Goal: Task Accomplishment & Management: Complete application form

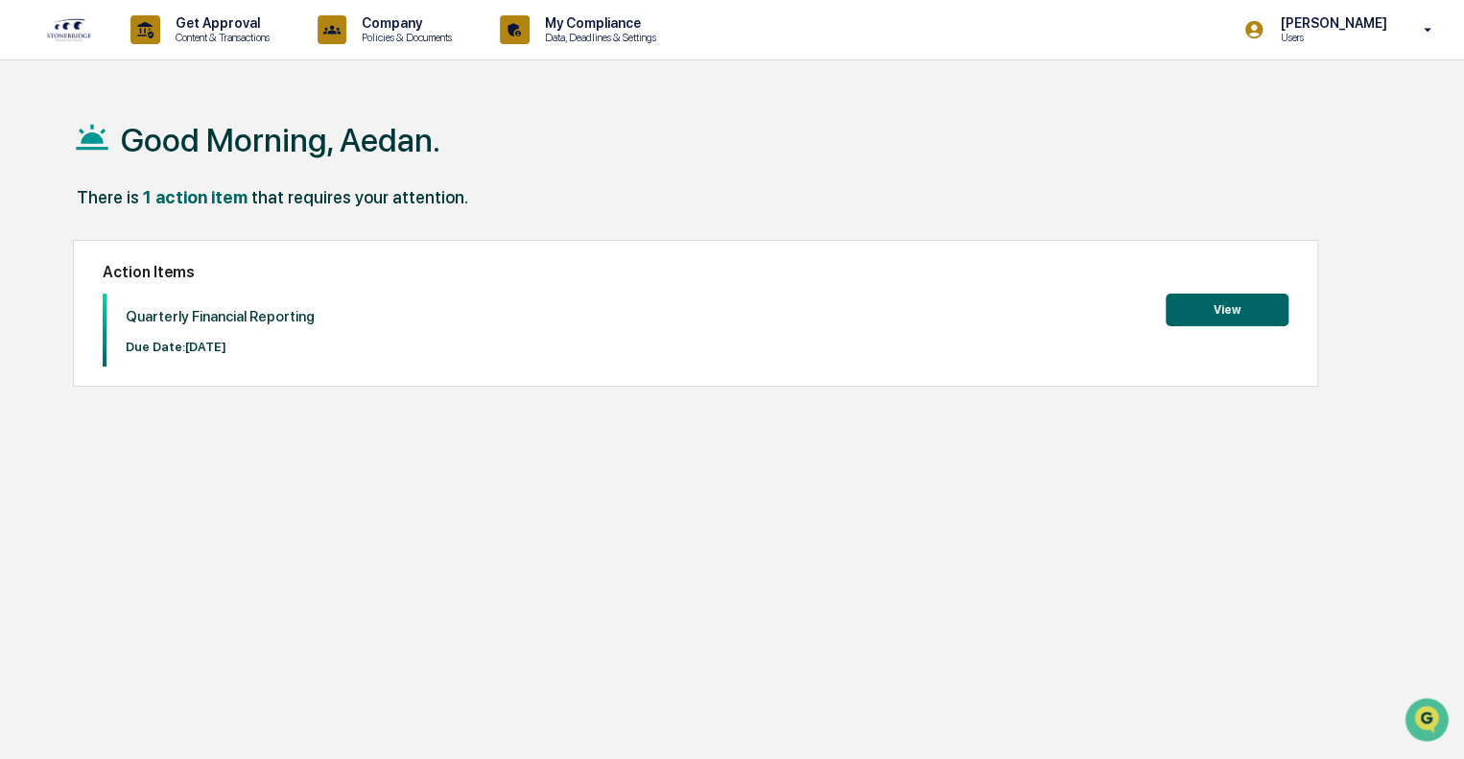
click at [1213, 312] on button "View" at bounding box center [1227, 310] width 123 height 33
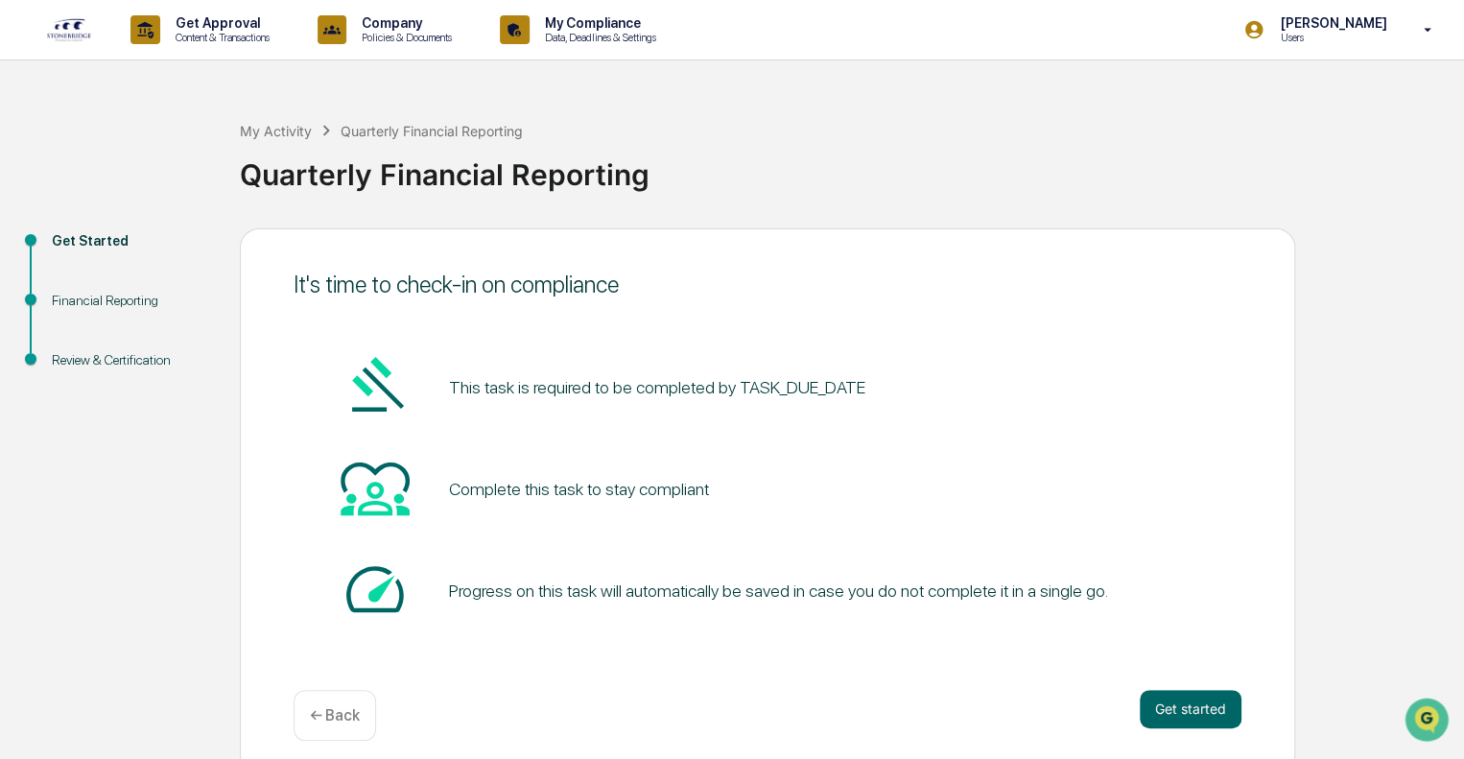
scroll to position [12, 0]
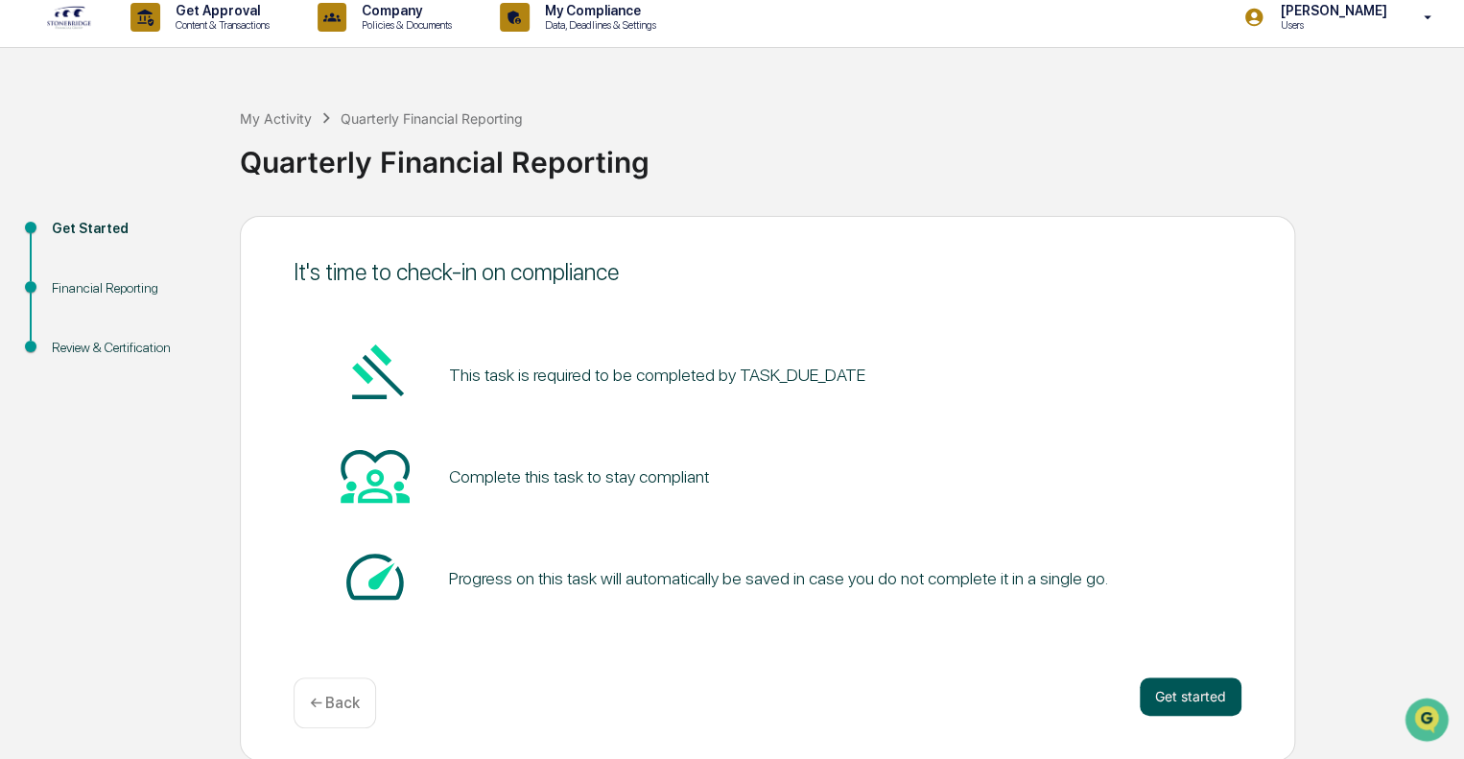
click at [1172, 697] on button "Get started" at bounding box center [1191, 696] width 102 height 38
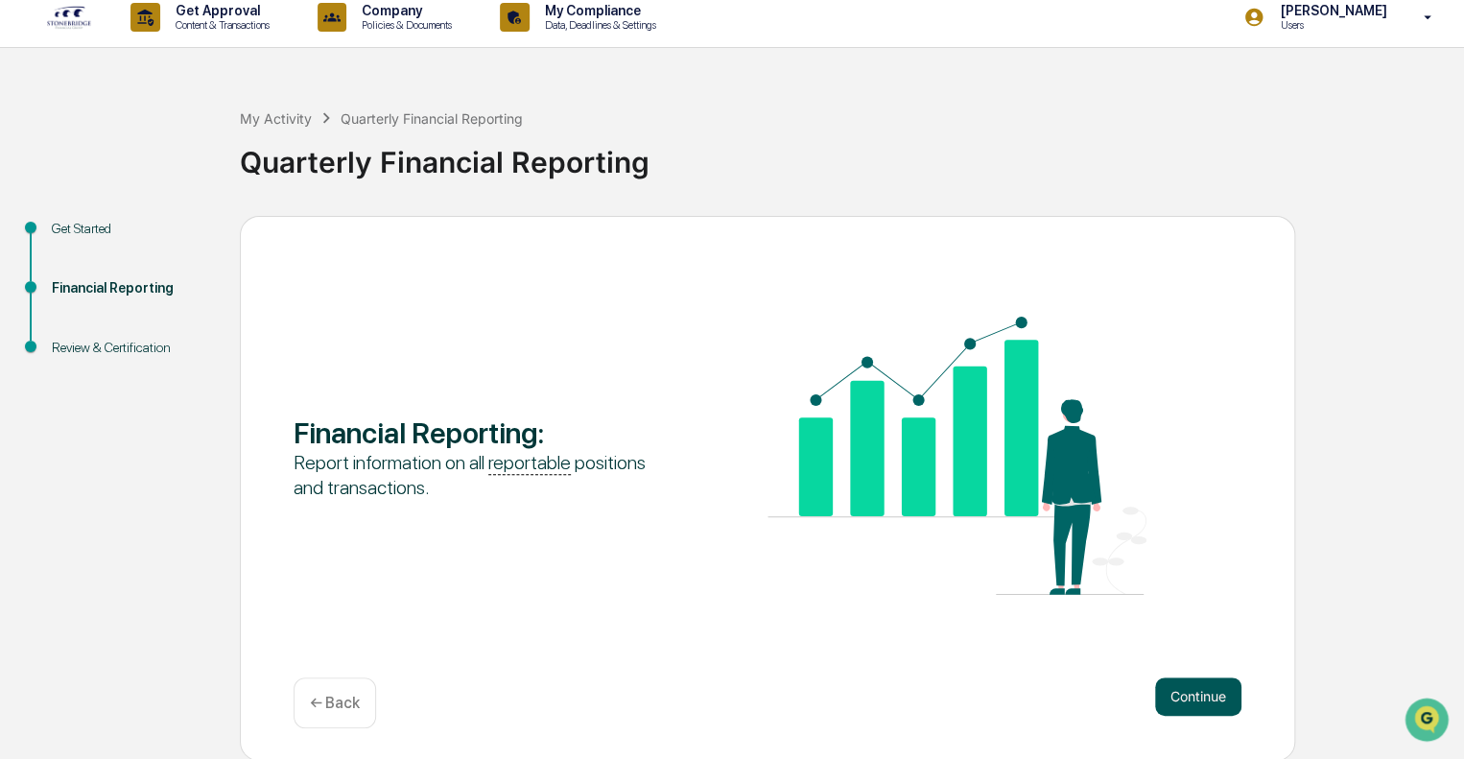
click at [1209, 697] on button "Continue" at bounding box center [1198, 696] width 86 height 38
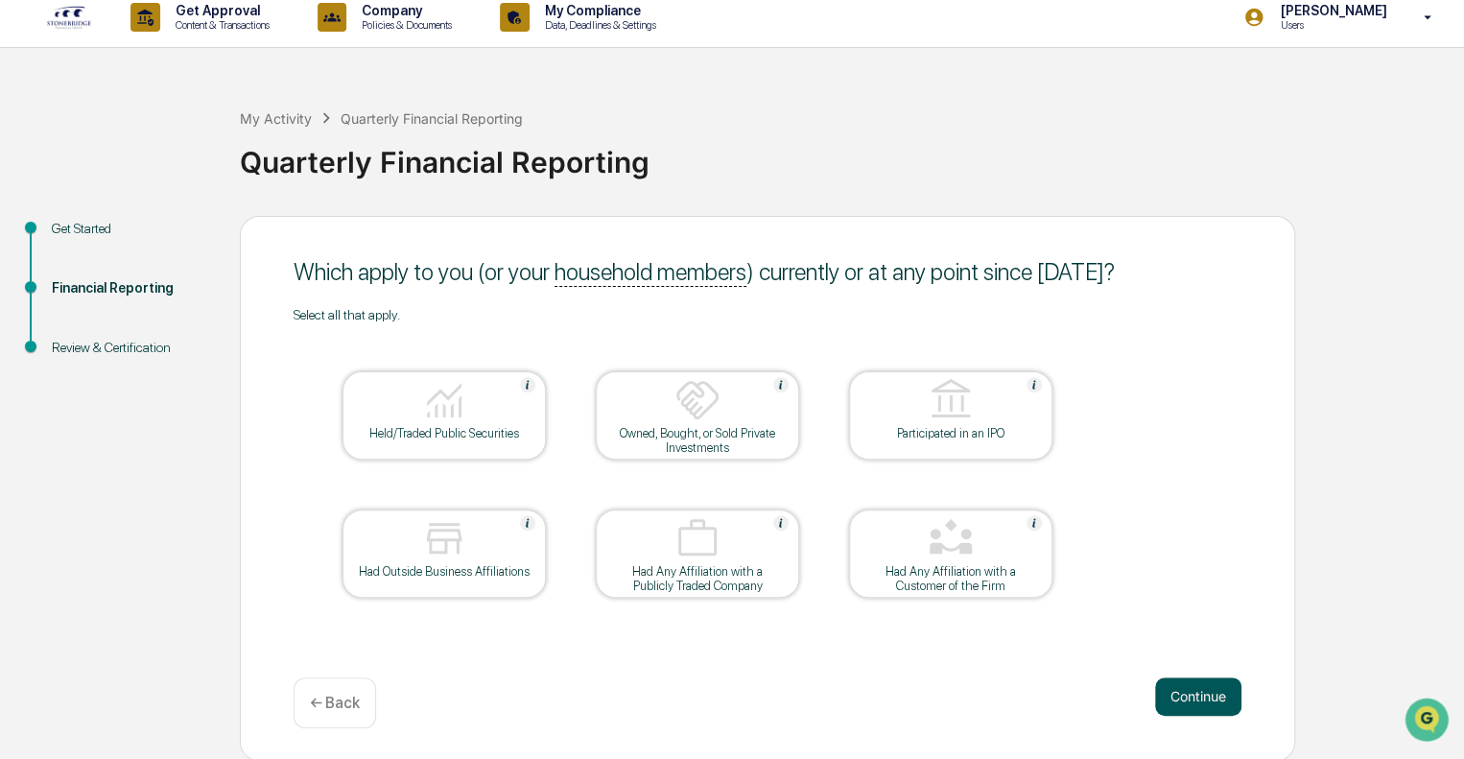
click at [1190, 684] on button "Continue" at bounding box center [1198, 696] width 86 height 38
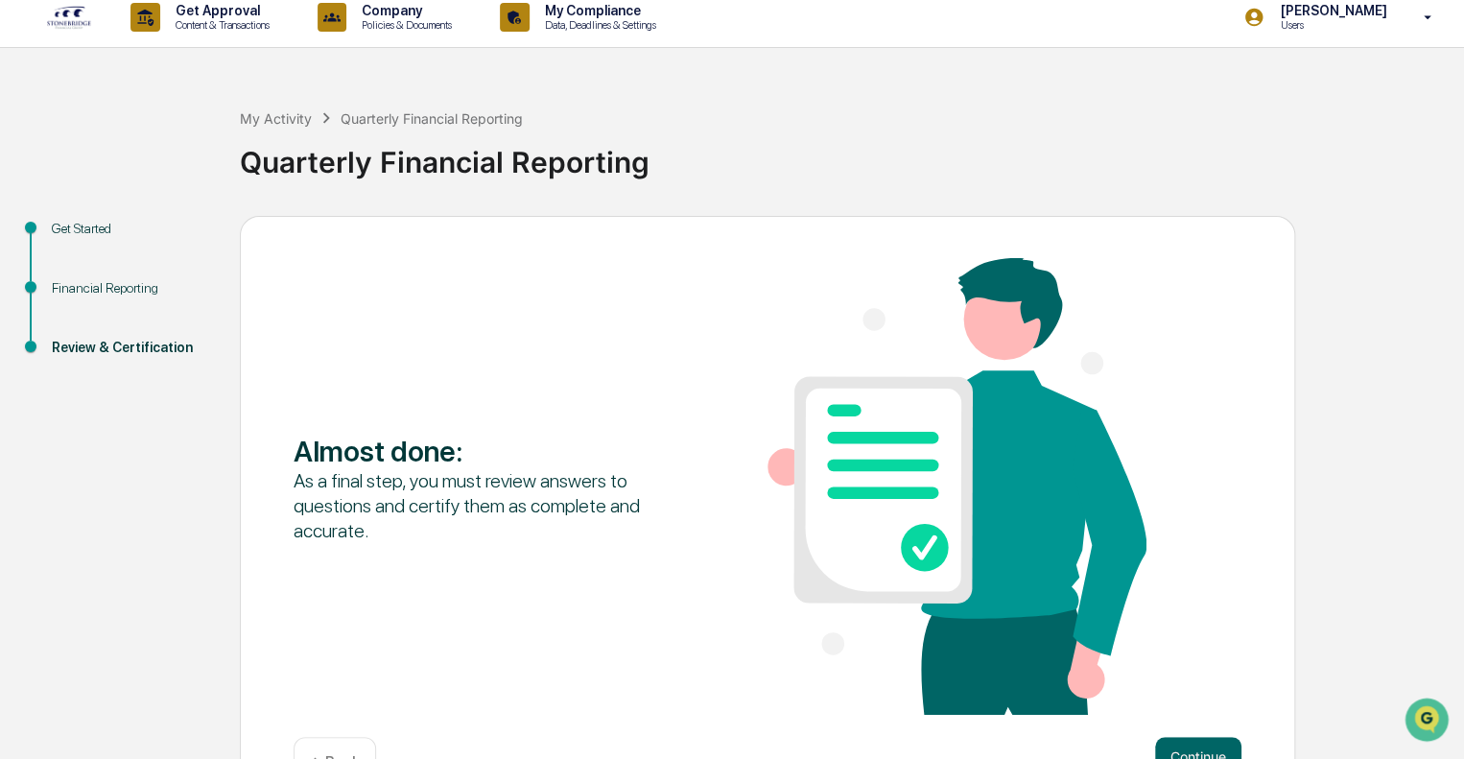
scroll to position [73, 0]
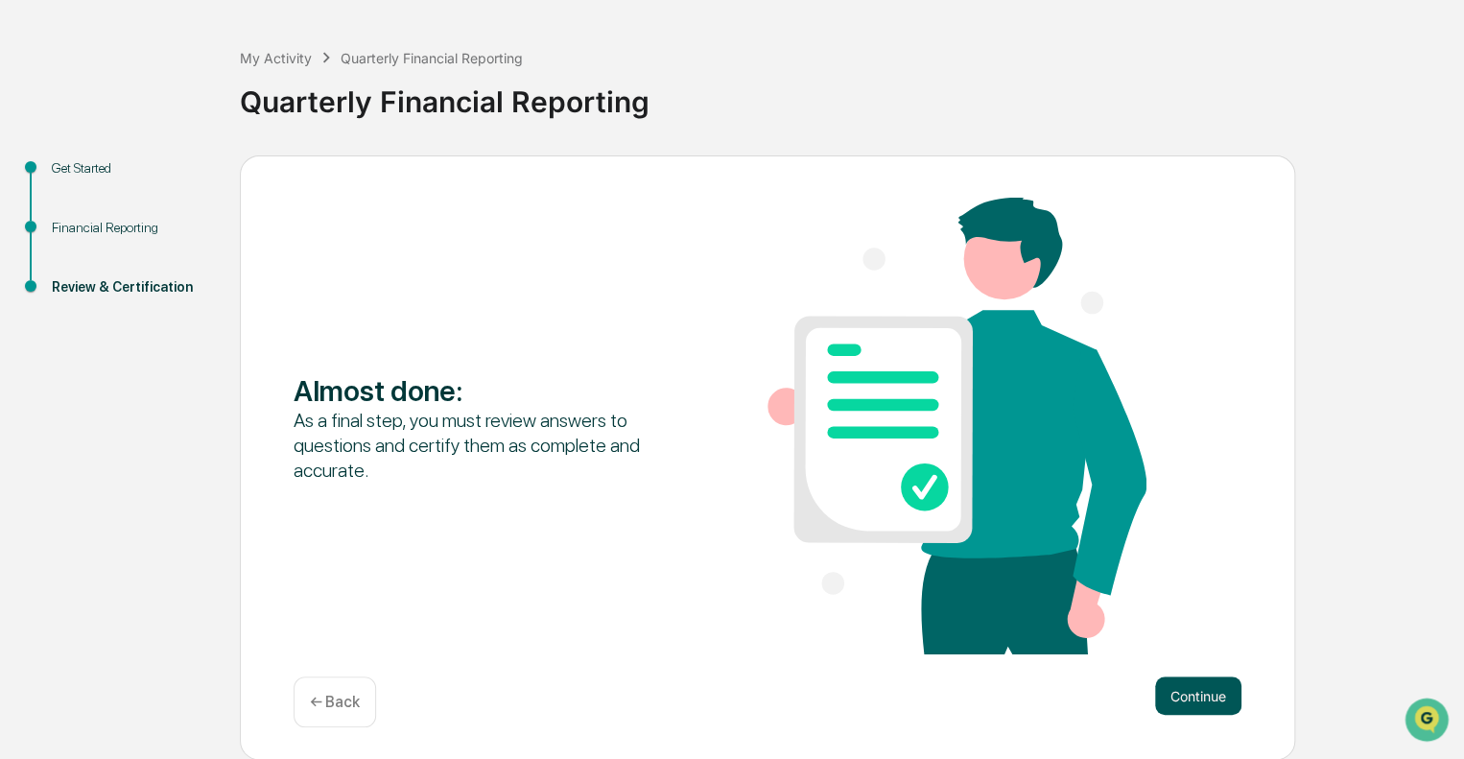
click at [1194, 697] on button "Continue" at bounding box center [1198, 695] width 86 height 38
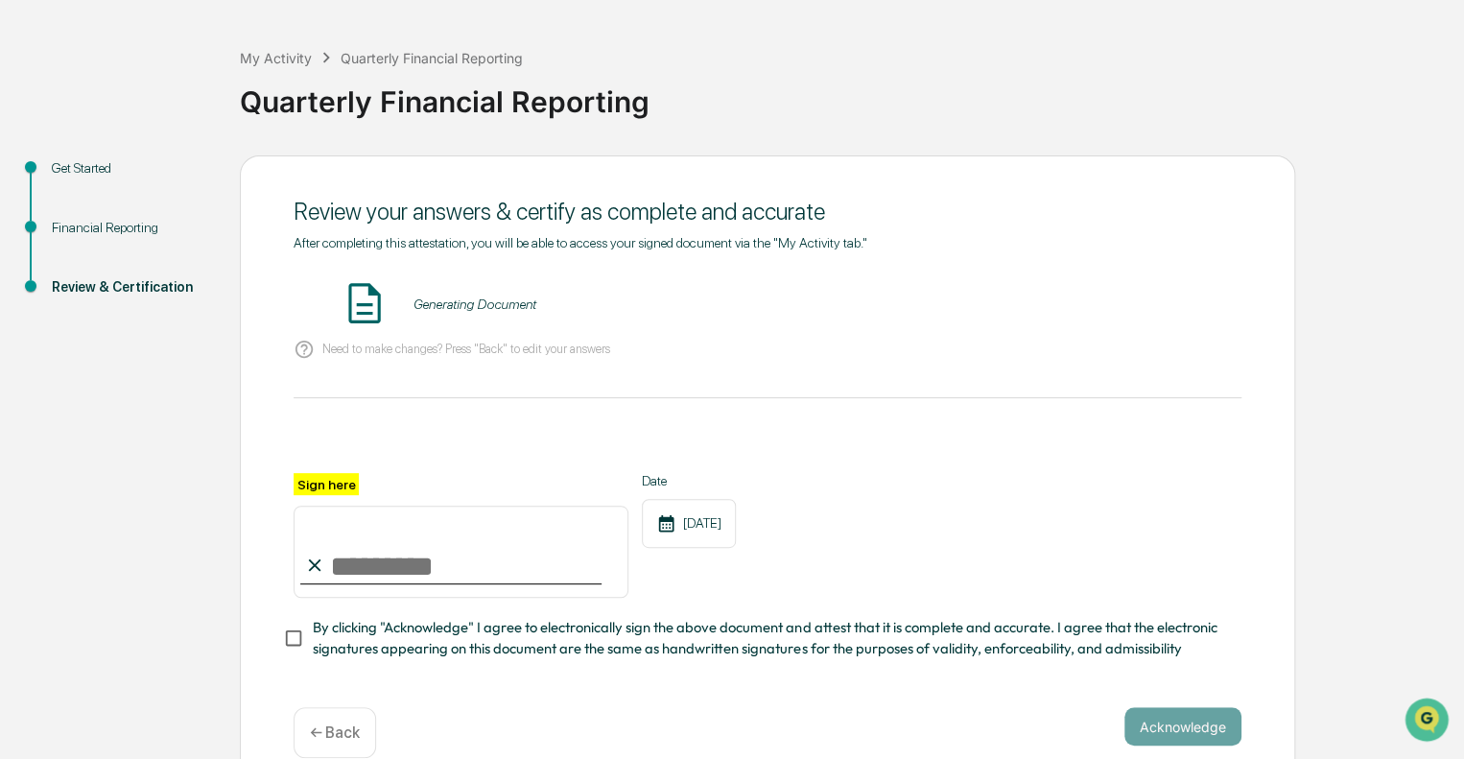
click at [337, 570] on input "Sign here" at bounding box center [461, 552] width 335 height 92
type input "**********"
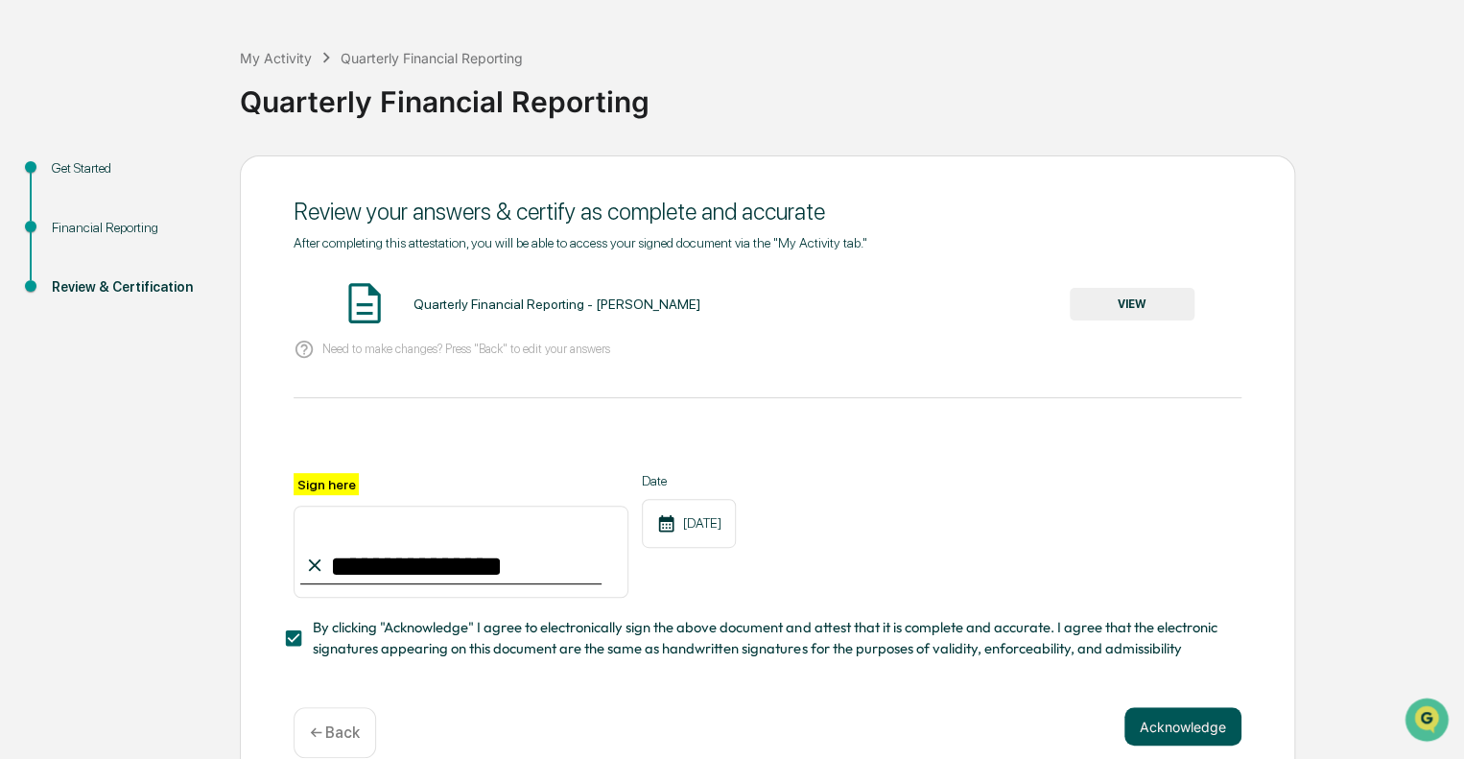
click at [1169, 727] on button "Acknowledge" at bounding box center [1182, 726] width 117 height 38
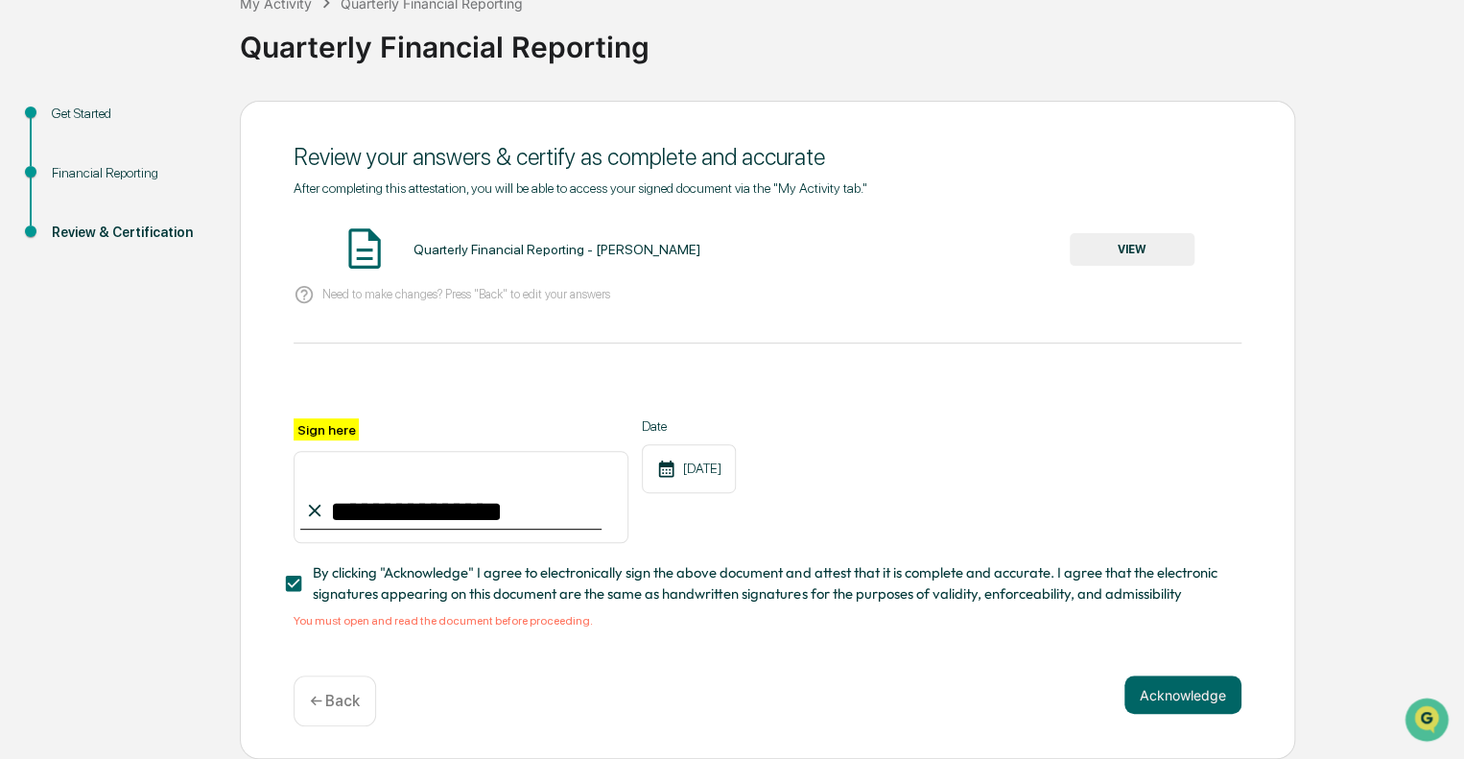
click at [1109, 238] on button "VIEW" at bounding box center [1132, 249] width 125 height 33
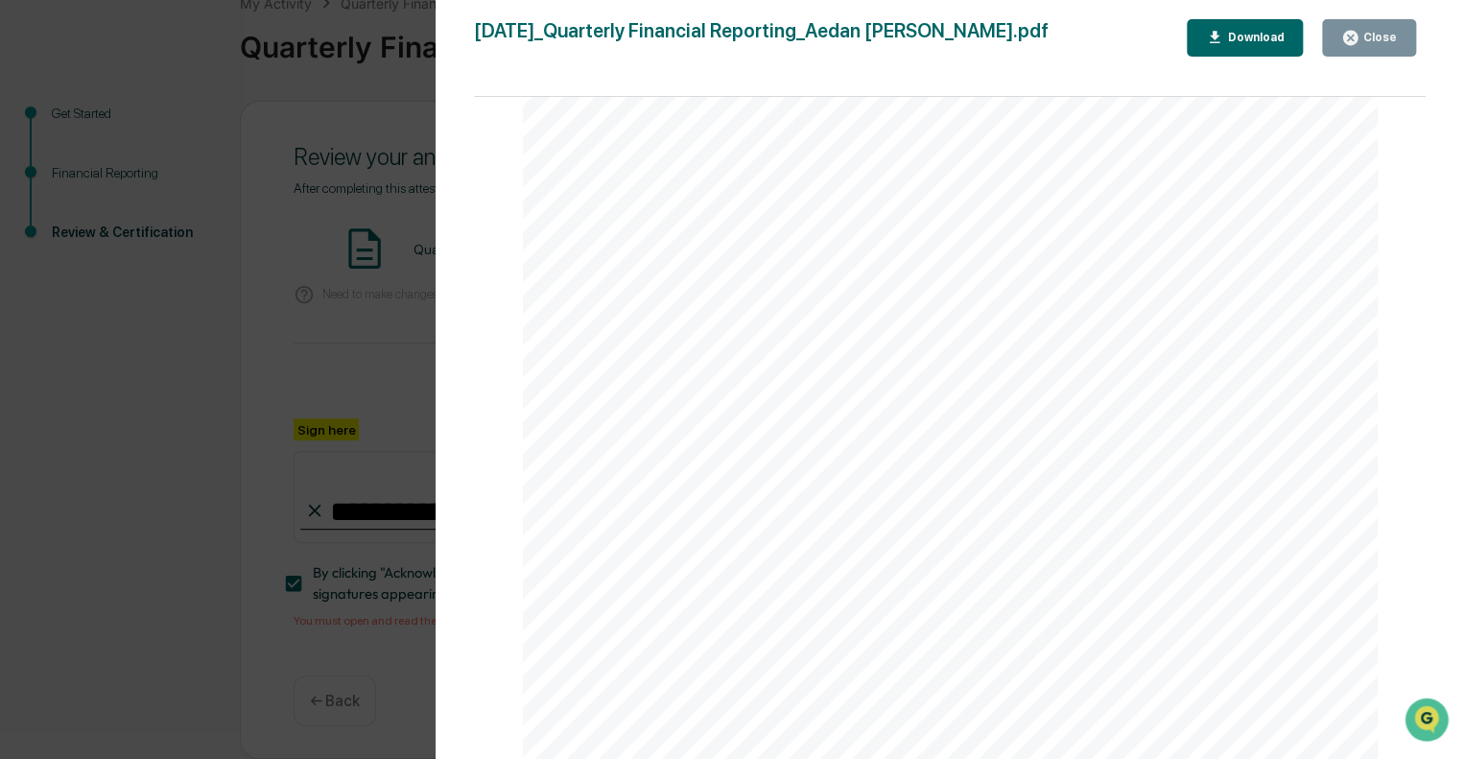
scroll to position [1865, 0]
click at [1268, 34] on div "Download" at bounding box center [1253, 37] width 60 height 13
click at [1343, 29] on button "Close" at bounding box center [1369, 37] width 94 height 37
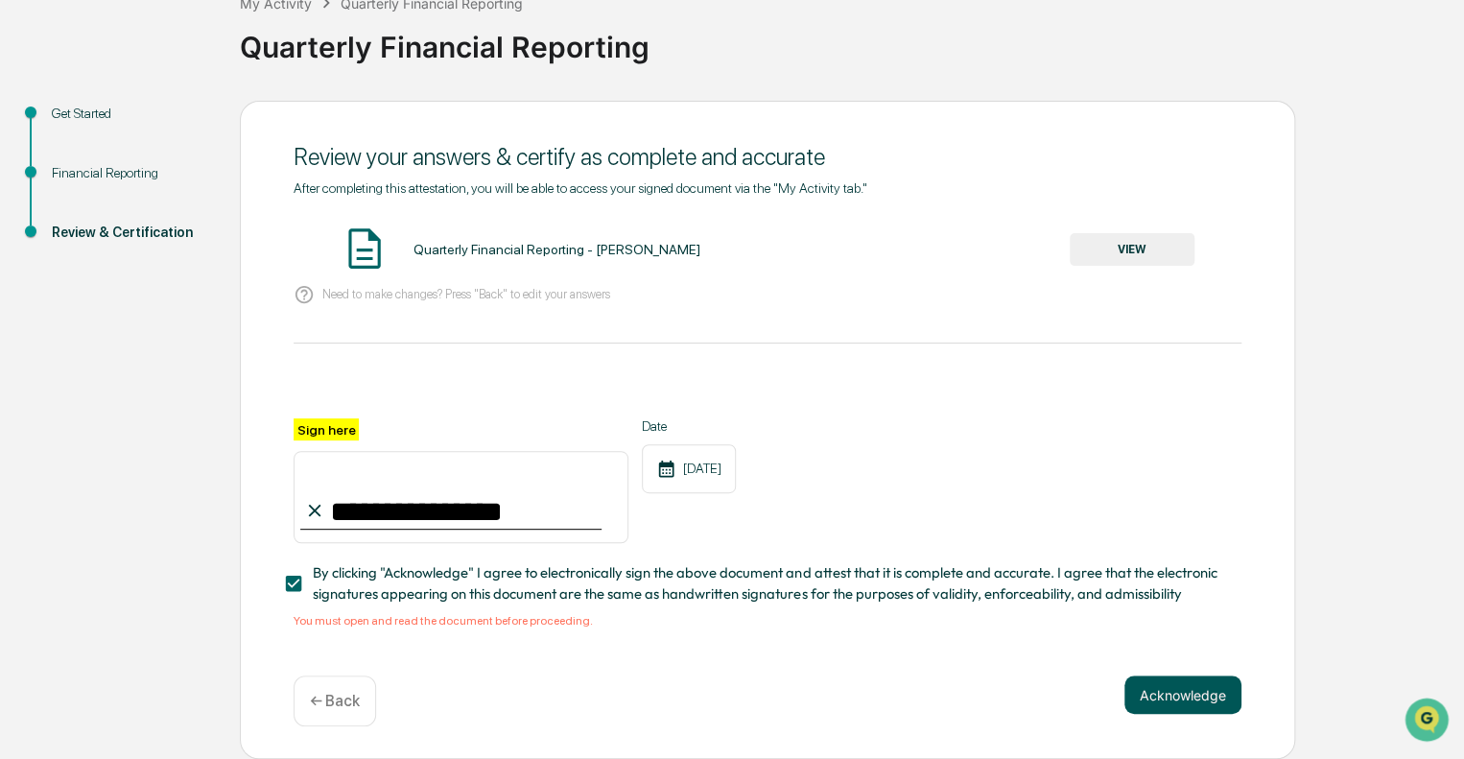
click at [1169, 694] on button "Acknowledge" at bounding box center [1182, 694] width 117 height 38
